Goal: Transaction & Acquisition: Purchase product/service

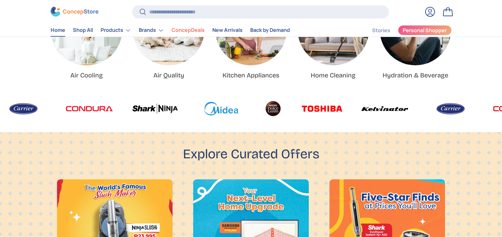
scroll to position [286, 0]
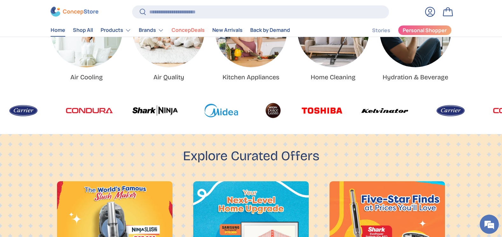
click at [405, 109] on img at bounding box center [428, 110] width 47 height 19
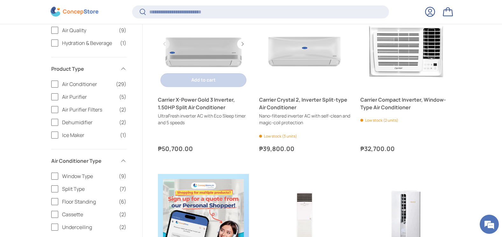
click at [188, 88] on div "Add to cart Add to cart View details" at bounding box center [203, 80] width 91 height 19
click at [207, 64] on link "Carrier X-Power Gold 3 Inverter, 1.50HP Split Air Conditioner" at bounding box center [203, 43] width 91 height 91
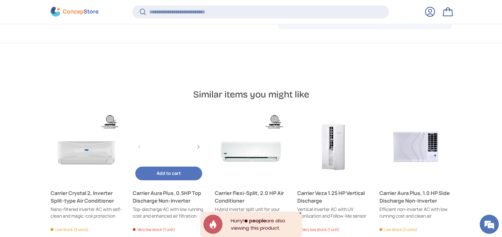
scroll to position [540, 0]
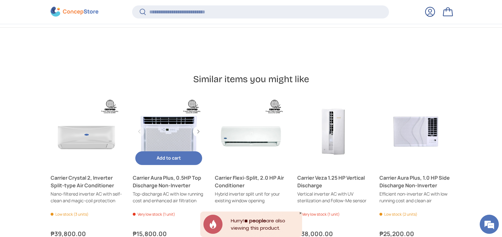
click at [165, 139] on link "Carrier Aura Plus, 0.5HP Top Discharge Non-Inverter" at bounding box center [169, 131] width 72 height 72
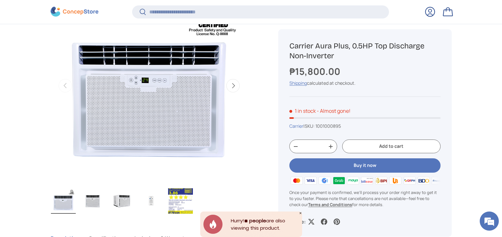
scroll to position [94, 0]
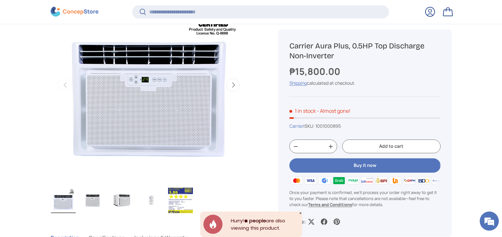
click at [345, 160] on button "Buy it now" at bounding box center [364, 165] width 151 height 14
